Goal: Transaction & Acquisition: Purchase product/service

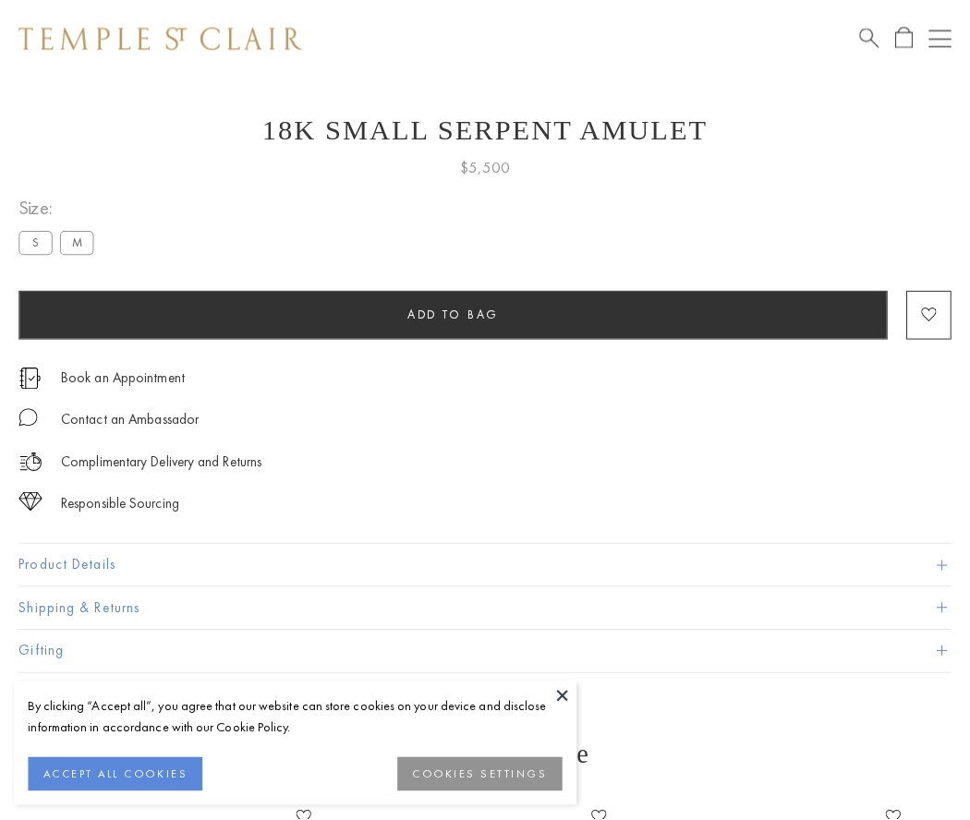
scroll to position [74, 0]
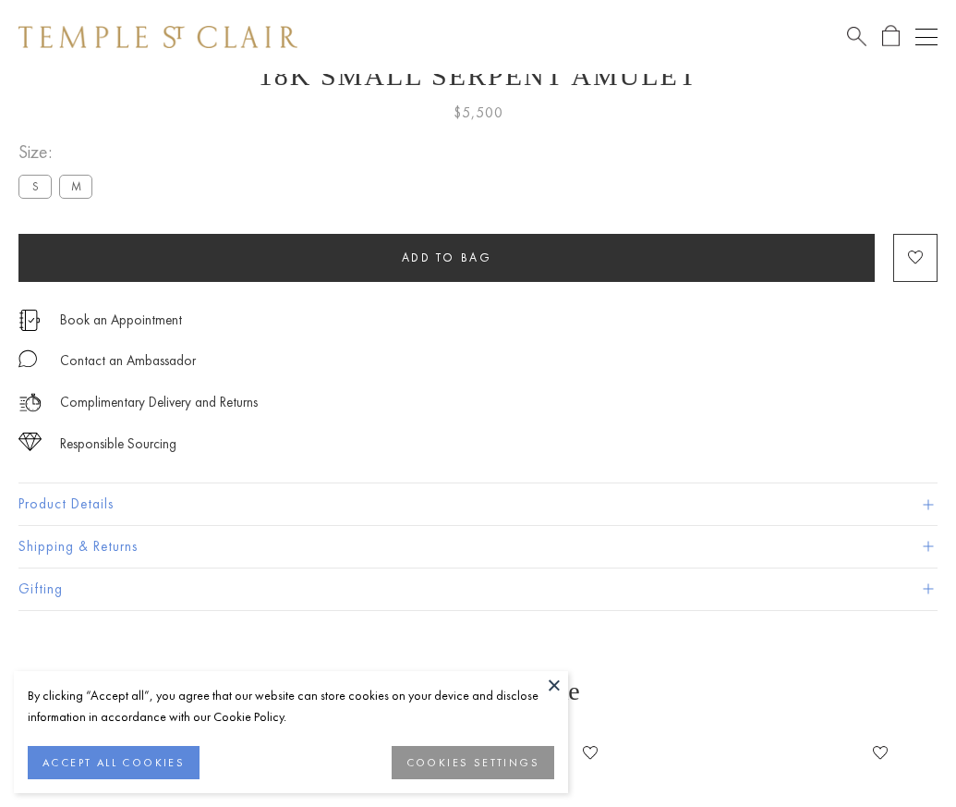
click at [446, 257] on span "Add to bag" at bounding box center [447, 257] width 91 height 16
